Goal: Communication & Community: Answer question/provide support

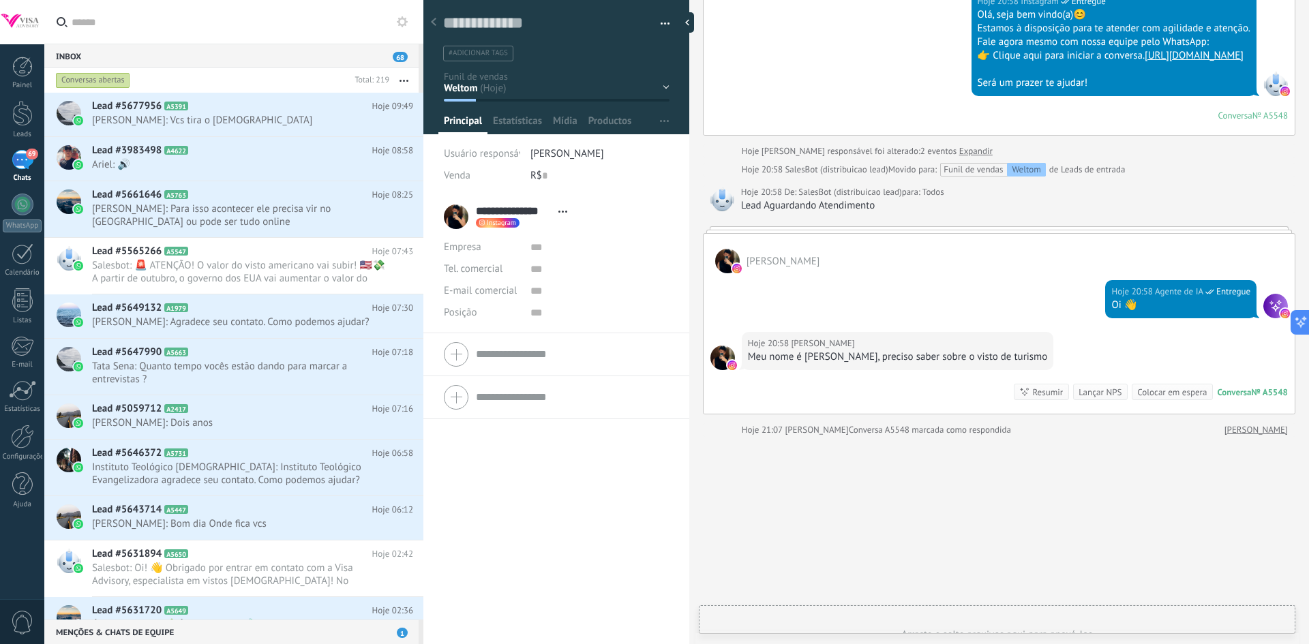
scroll to position [84, 0]
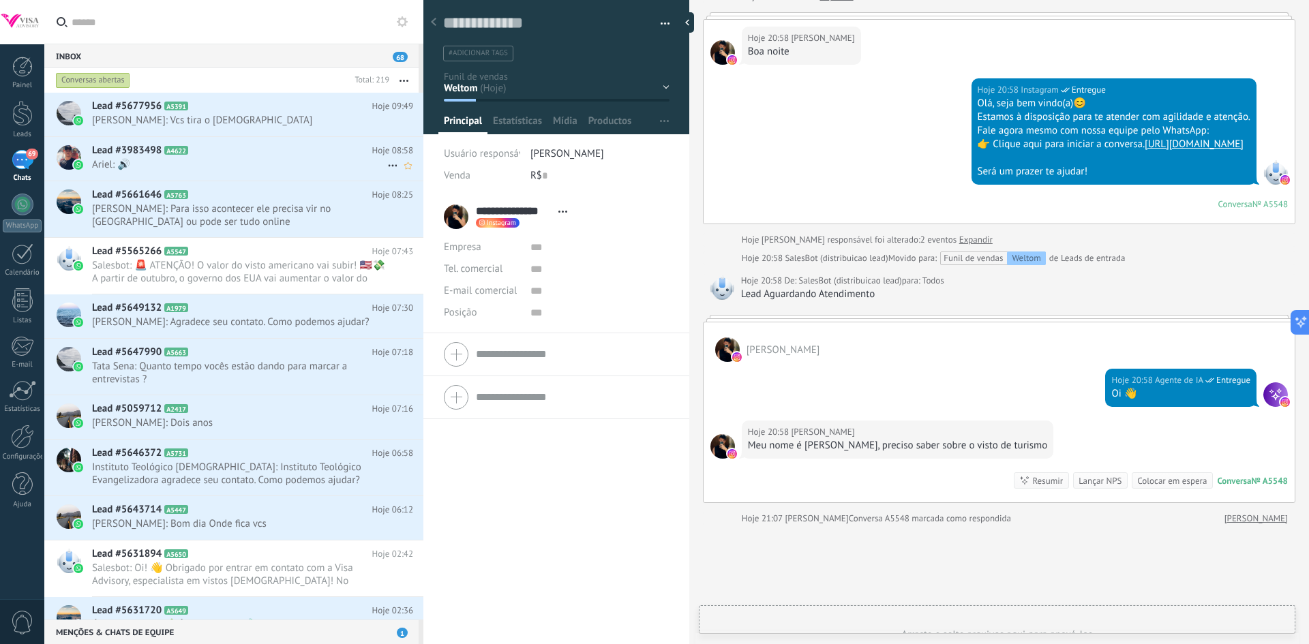
click at [181, 163] on span "Ariel: 🔊" at bounding box center [239, 164] width 295 height 13
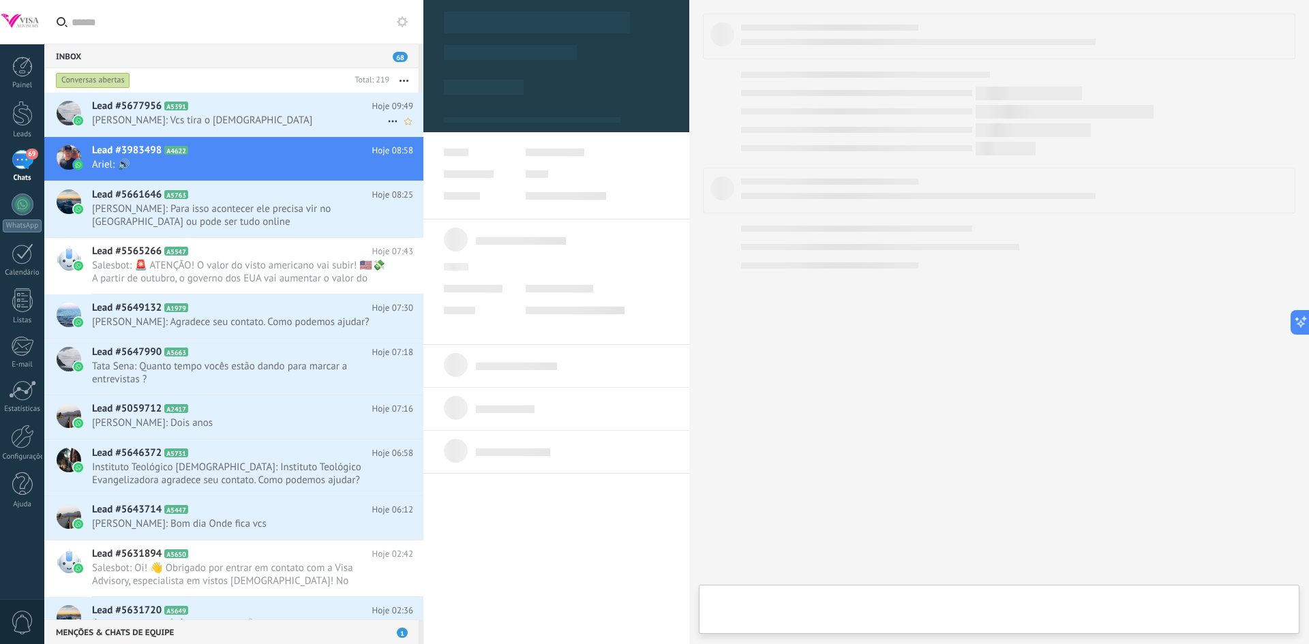
click at [175, 119] on span "[PERSON_NAME]: Vcs tira o [DEMOGRAPHIC_DATA]" at bounding box center [239, 120] width 295 height 13
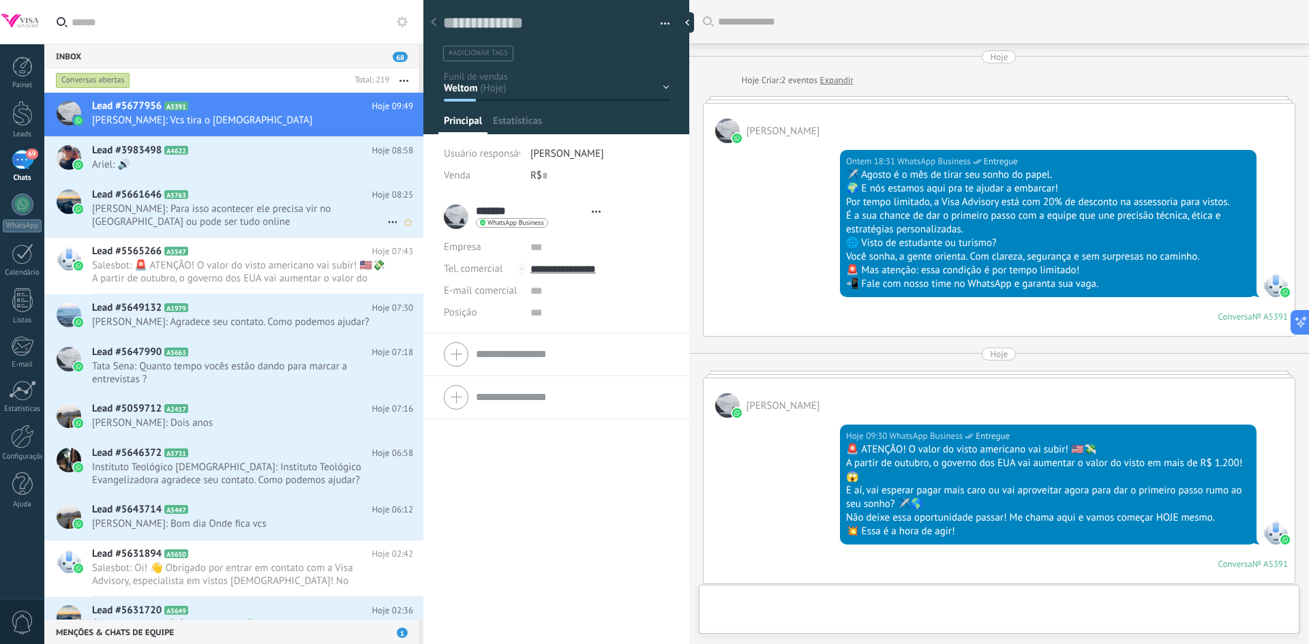
type textarea "**********"
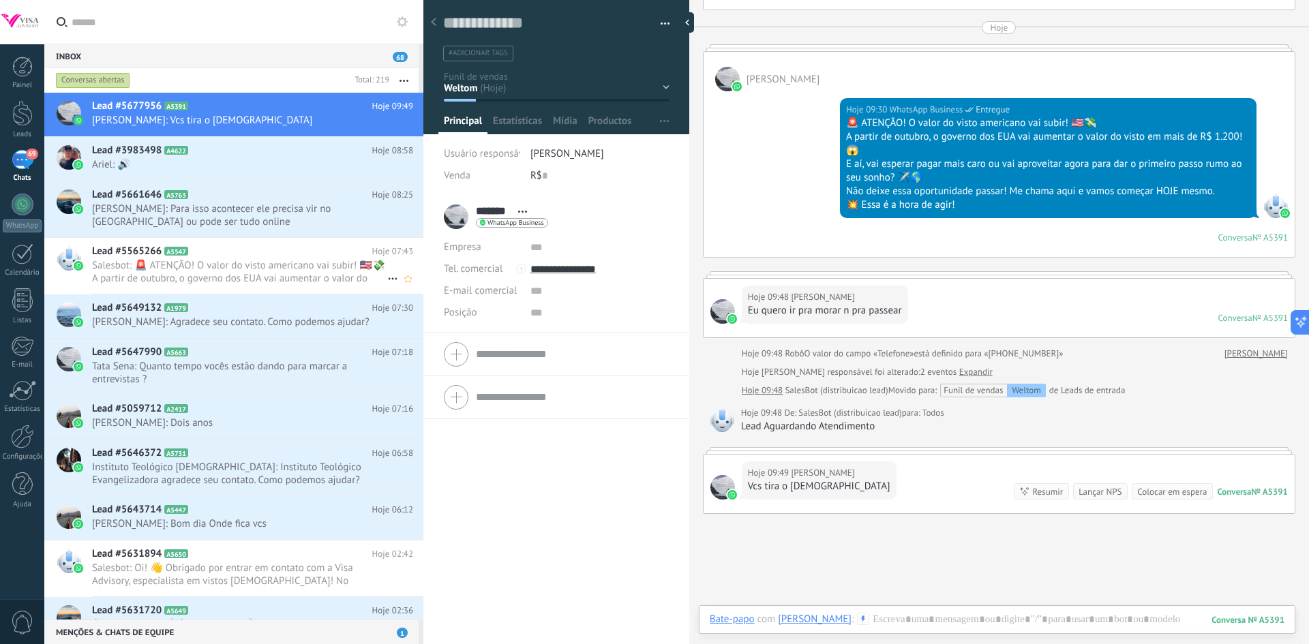
scroll to position [434, 0]
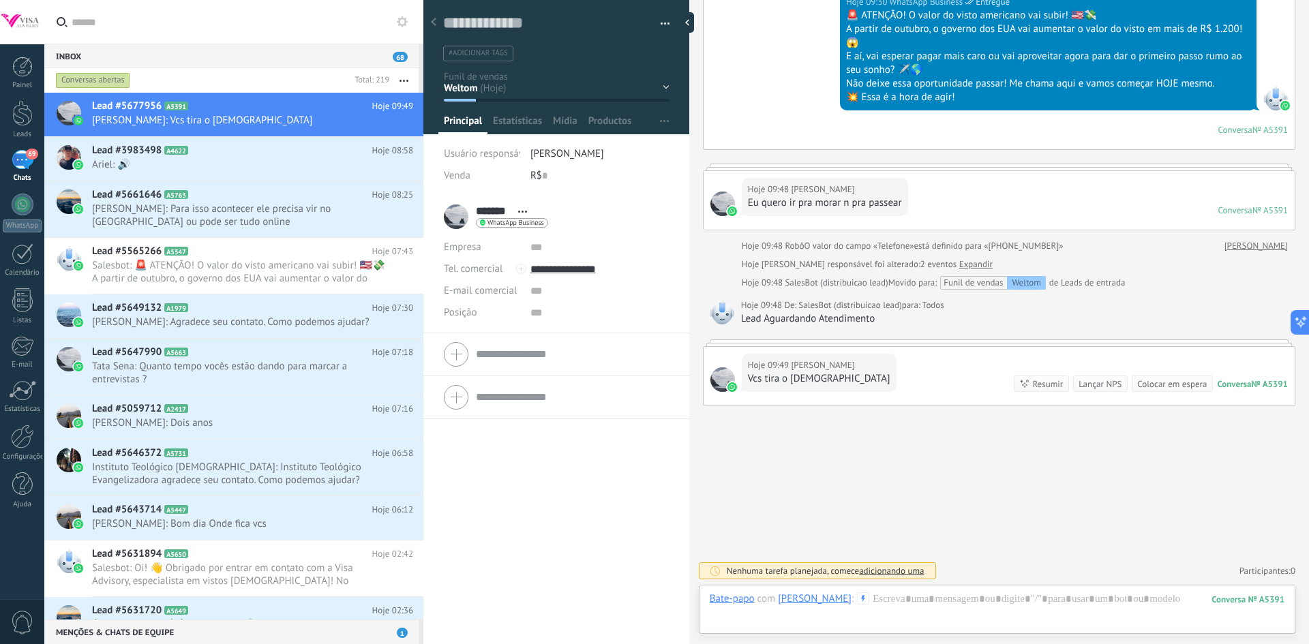
click at [397, 20] on icon at bounding box center [402, 21] width 11 height 11
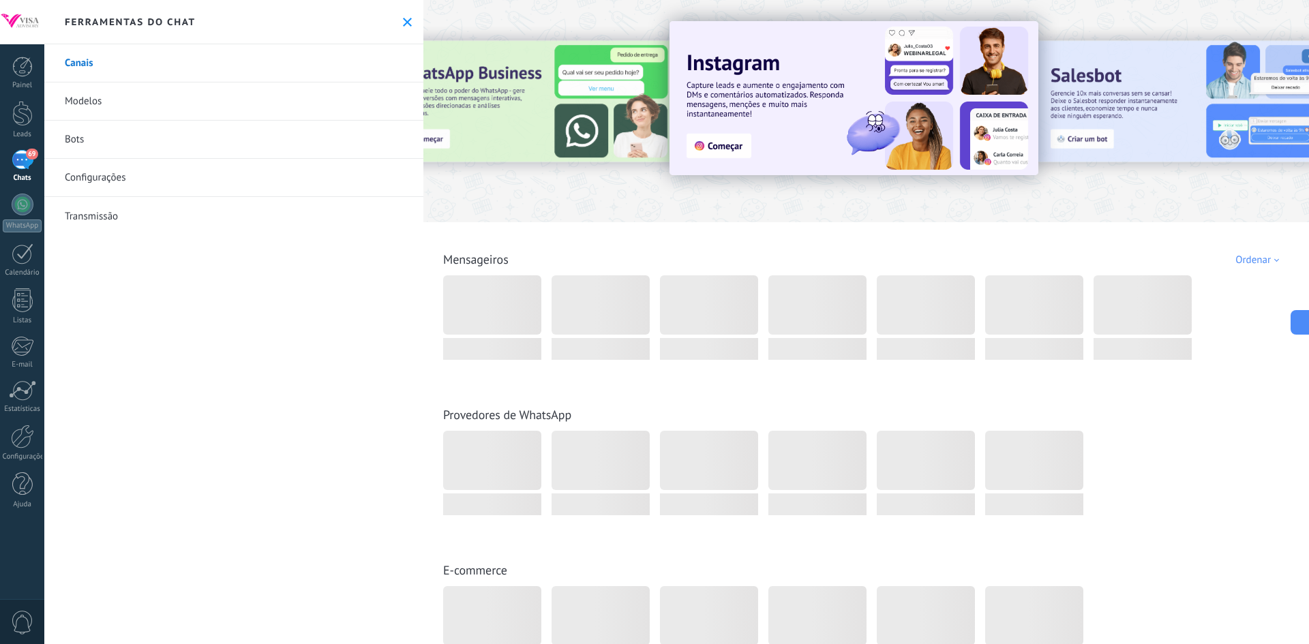
click at [404, 24] on use at bounding box center [407, 22] width 9 height 9
